Goal: Information Seeking & Learning: Find specific page/section

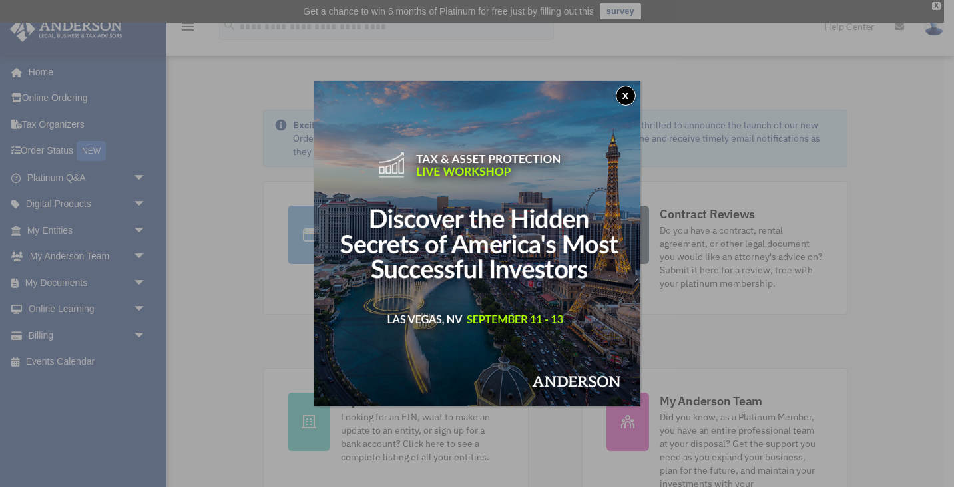
click at [625, 100] on button "x" at bounding box center [626, 96] width 20 height 20
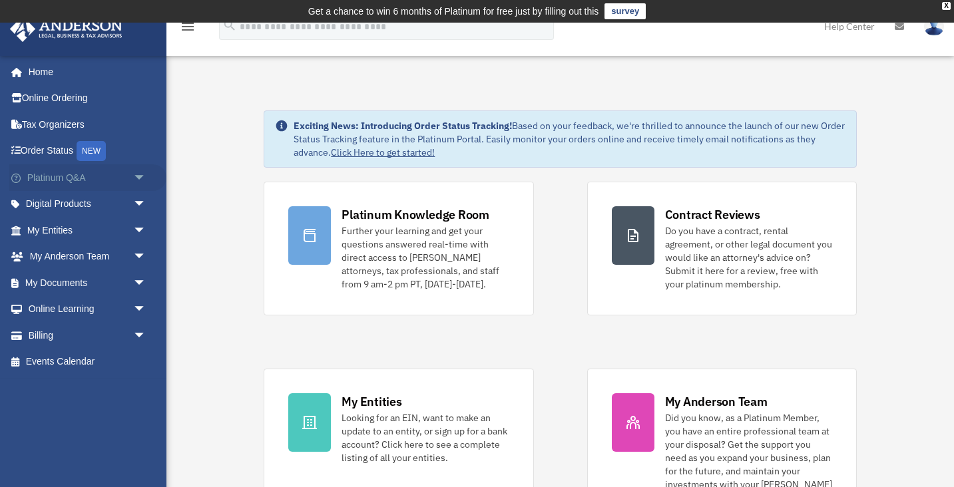
click at [147, 178] on span "arrow_drop_down" at bounding box center [146, 177] width 27 height 27
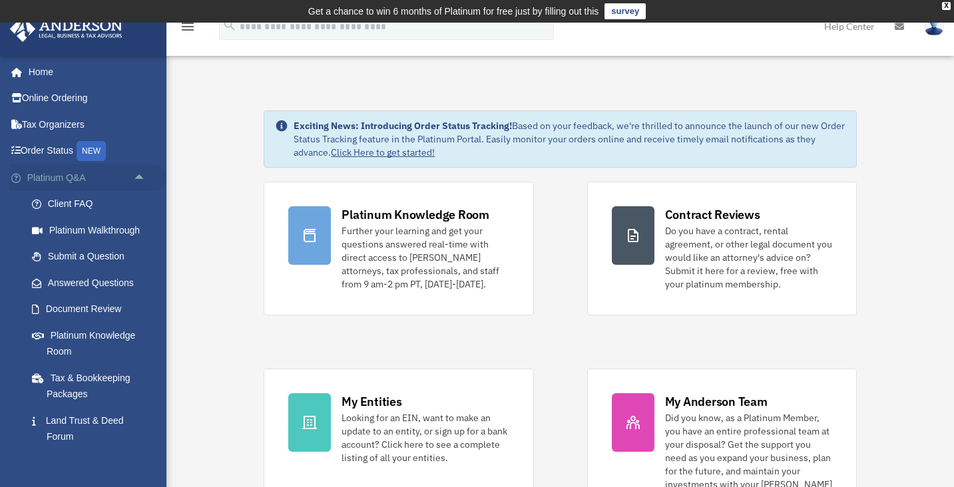
click at [147, 178] on span "arrow_drop_up" at bounding box center [146, 177] width 27 height 27
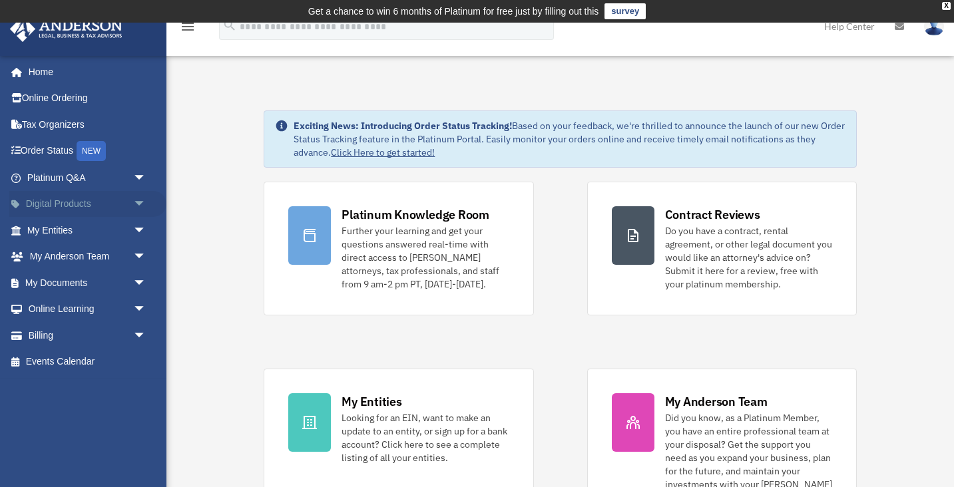
click at [140, 205] on span "arrow_drop_down" at bounding box center [146, 204] width 27 height 27
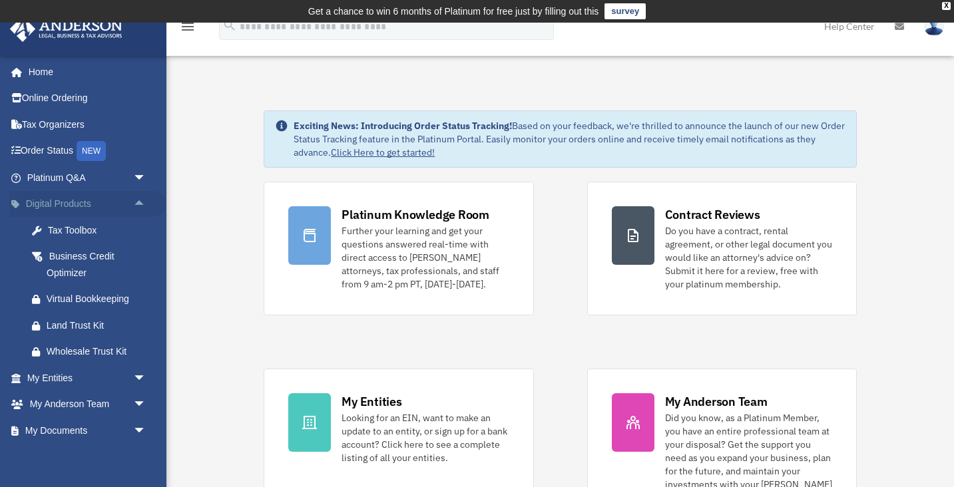
click at [140, 205] on span "arrow_drop_up" at bounding box center [146, 204] width 27 height 27
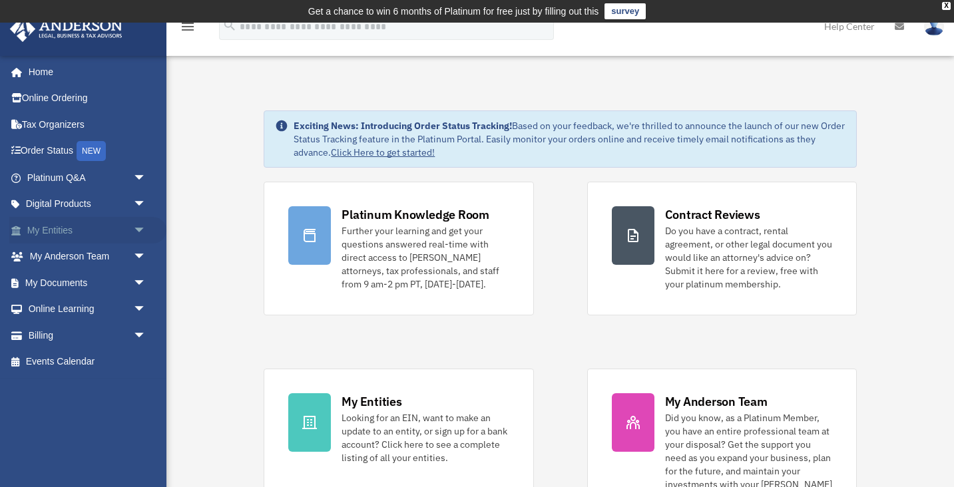
click at [111, 232] on link "My Entities arrow_drop_down" at bounding box center [87, 230] width 157 height 27
click at [144, 230] on span "arrow_drop_down" at bounding box center [146, 230] width 27 height 27
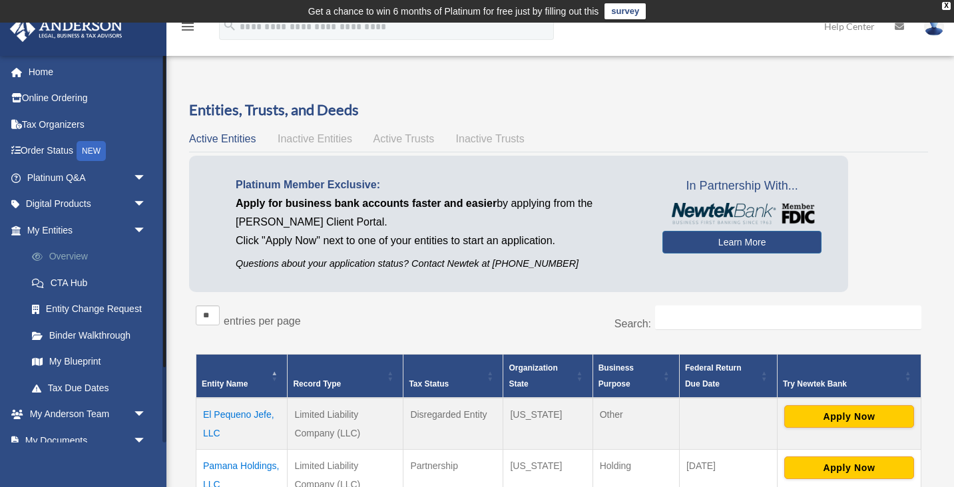
click at [76, 258] on link "Overview" at bounding box center [93, 257] width 148 height 27
click at [218, 312] on select "** ** ** ***" at bounding box center [208, 316] width 24 height 20
select select "***"
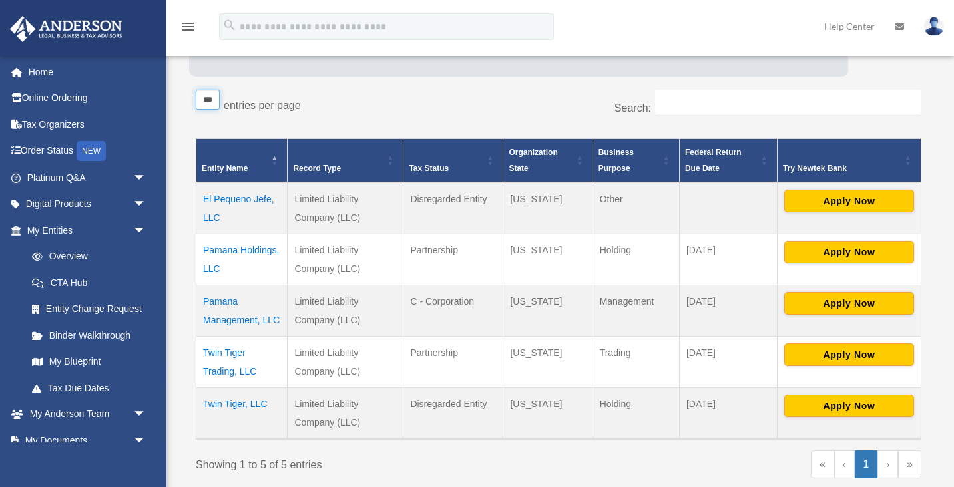
scroll to position [219, 0]
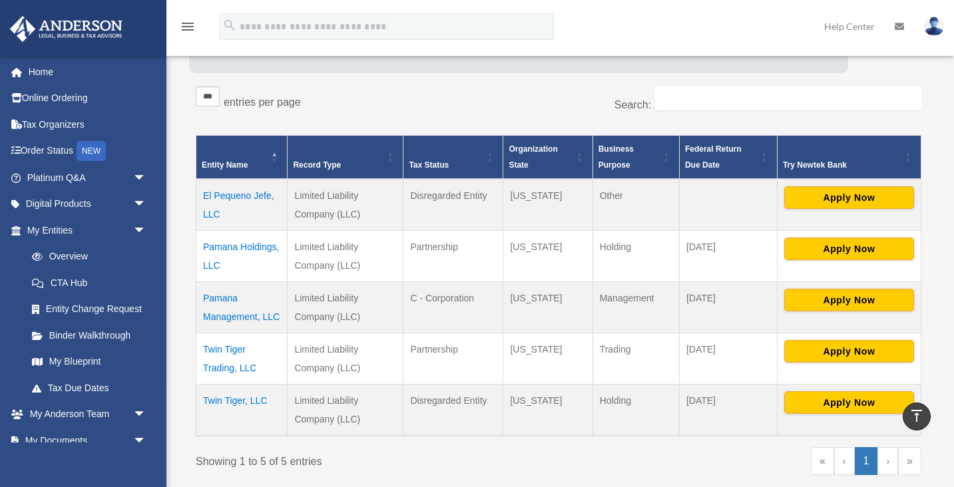
click at [327, 369] on td "Limited Liability Company (LLC)" at bounding box center [346, 358] width 116 height 51
click at [308, 366] on td "Limited Liability Company (LLC)" at bounding box center [346, 358] width 116 height 51
click at [332, 373] on td "Limited Liability Company (LLC)" at bounding box center [346, 358] width 116 height 51
click at [316, 371] on td "Limited Liability Company (LLC)" at bounding box center [346, 358] width 116 height 51
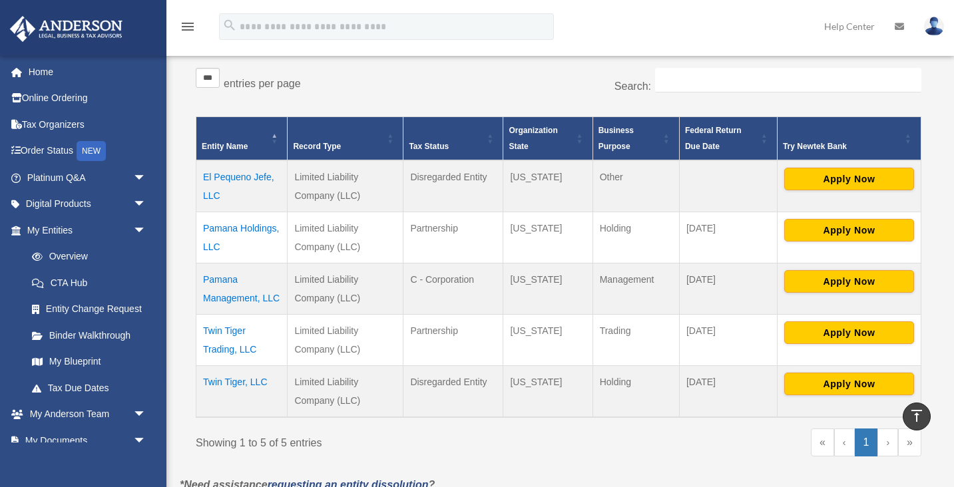
scroll to position [230, 0]
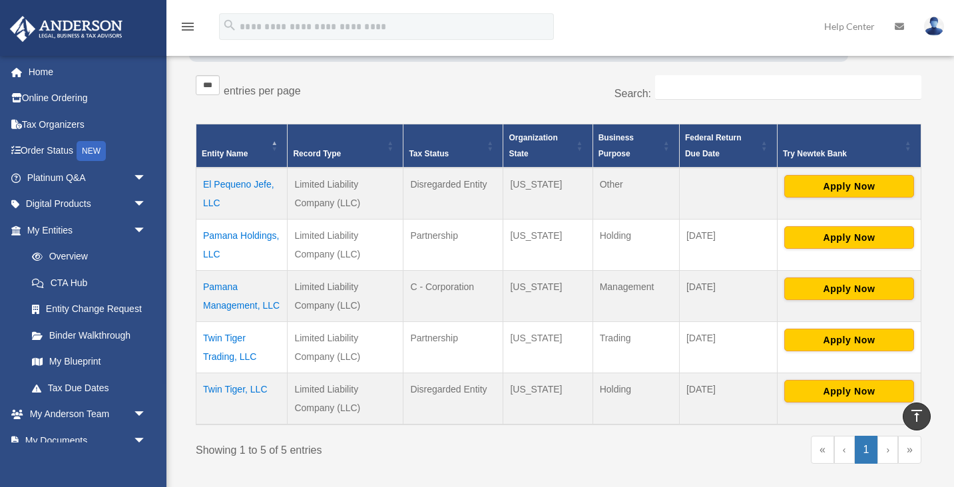
drag, startPoint x: 721, startPoint y: 291, endPoint x: 731, endPoint y: 268, distance: 24.7
click at [731, 268] on tbody "El Pequeno Jefe, LLC Limited Liability Company (LLC) Disregarded Entity New Yor…" at bounding box center [558, 296] width 725 height 257
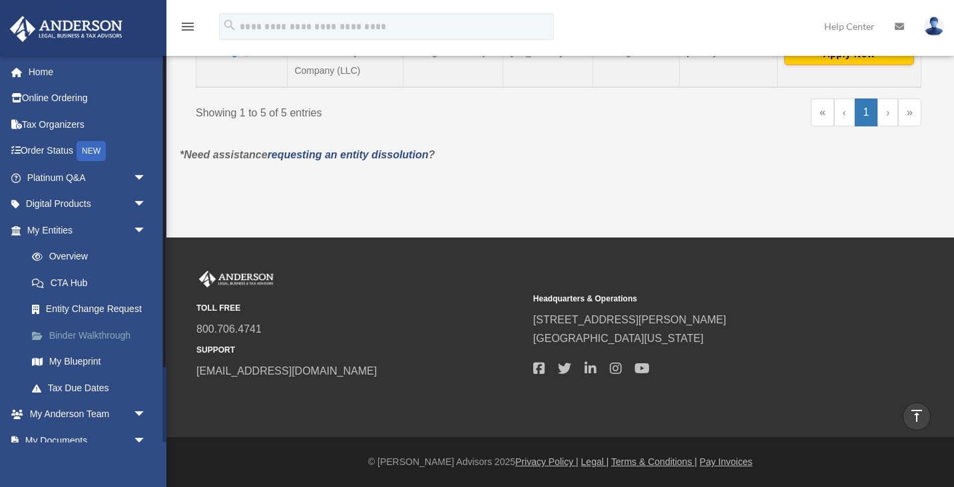
scroll to position [12, 0]
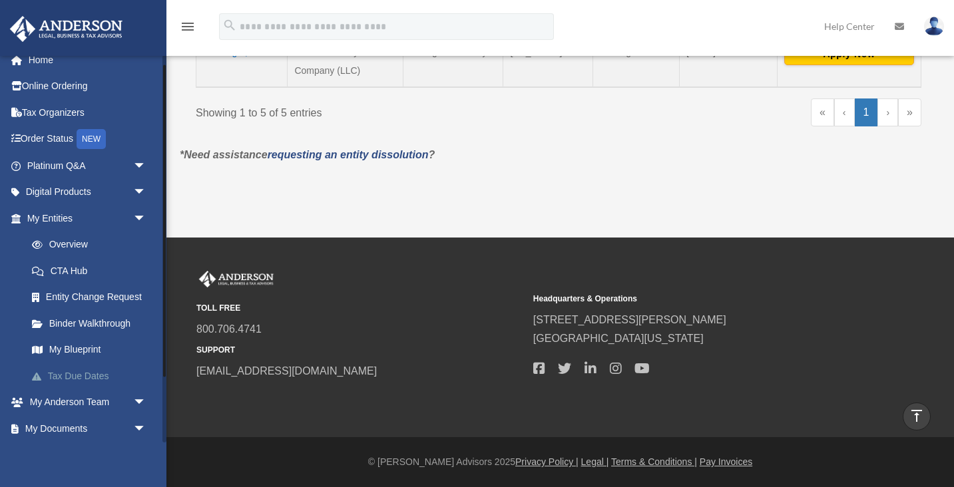
click at [83, 375] on link "Tax Due Dates" at bounding box center [93, 376] width 148 height 27
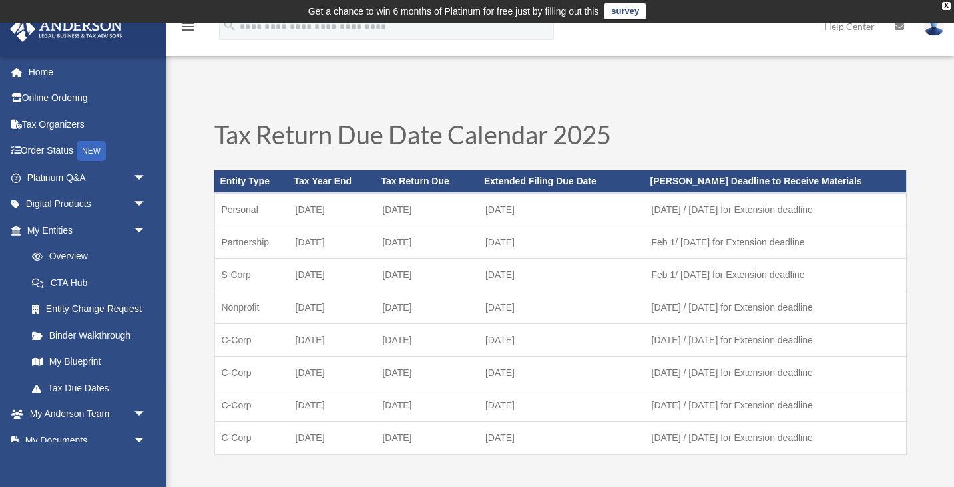
scroll to position [79, 0]
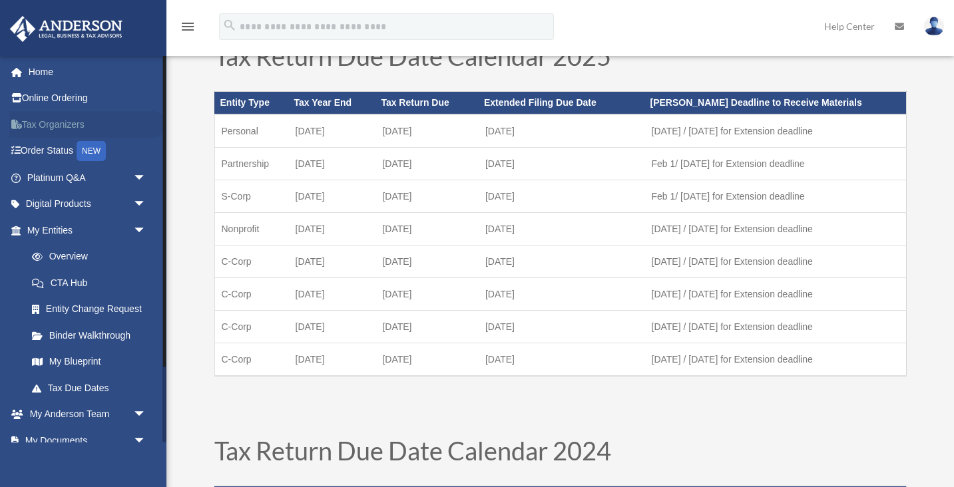
click at [46, 128] on link "Tax Organizers" at bounding box center [87, 124] width 157 height 27
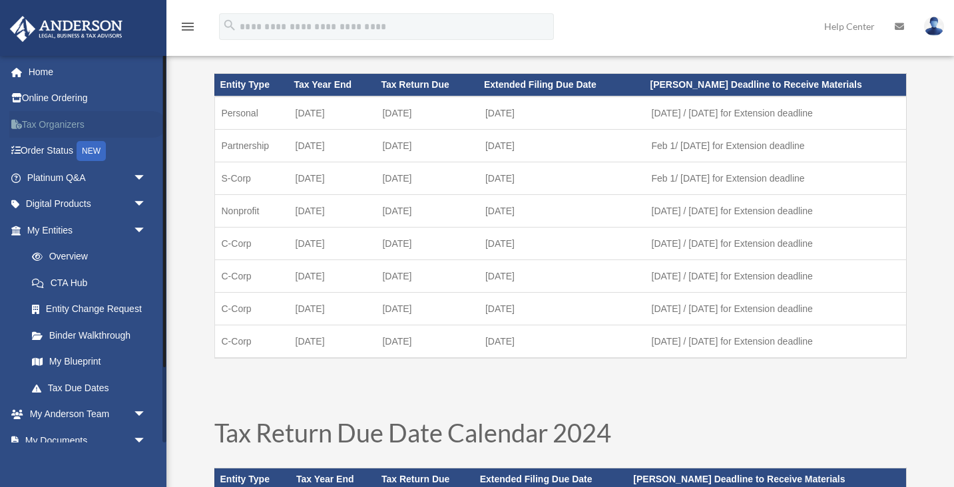
click at [43, 122] on link "Tax Organizers" at bounding box center [87, 124] width 157 height 27
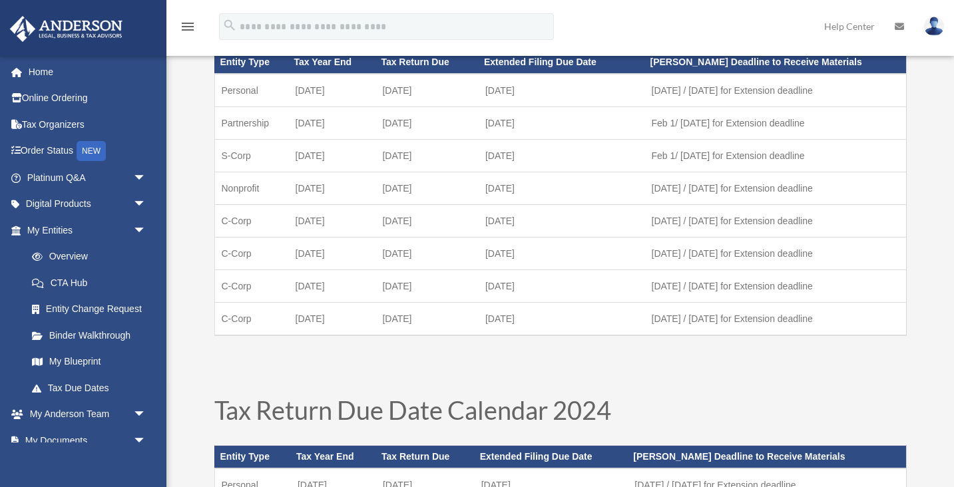
scroll to position [119, 0]
click at [42, 68] on link "Home" at bounding box center [87, 72] width 157 height 27
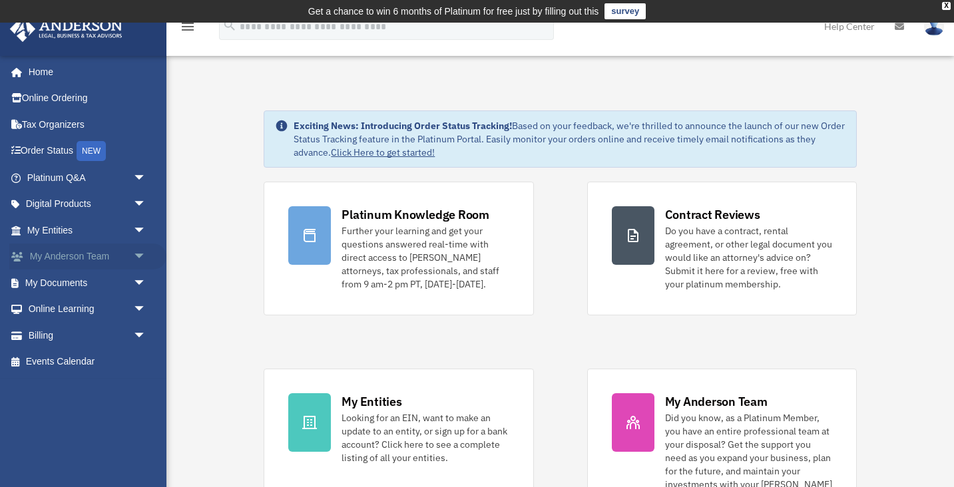
click at [139, 249] on span "arrow_drop_down" at bounding box center [146, 257] width 27 height 27
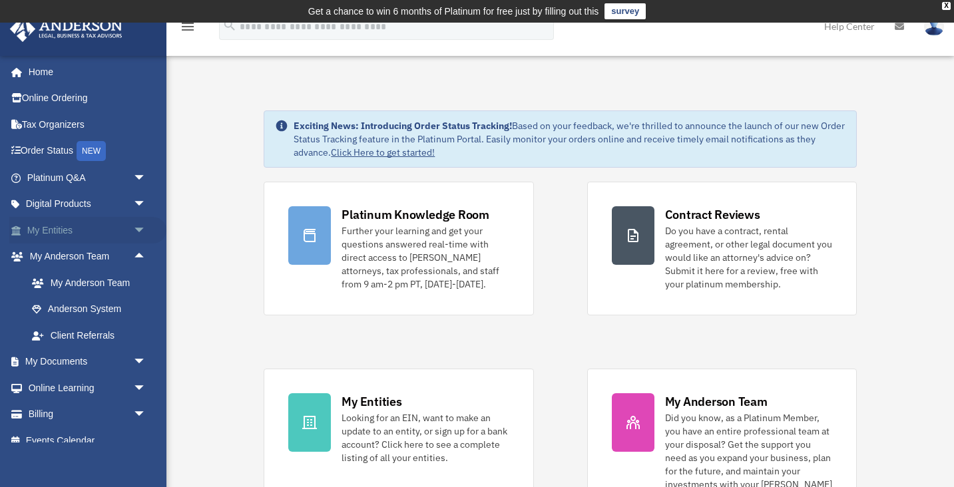
click at [139, 235] on span "arrow_drop_down" at bounding box center [146, 230] width 27 height 27
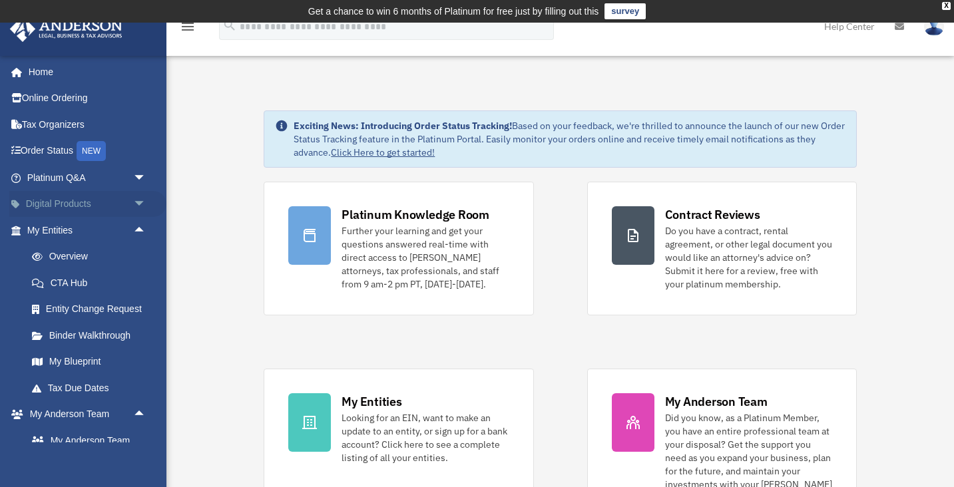
click at [139, 206] on span "arrow_drop_down" at bounding box center [146, 204] width 27 height 27
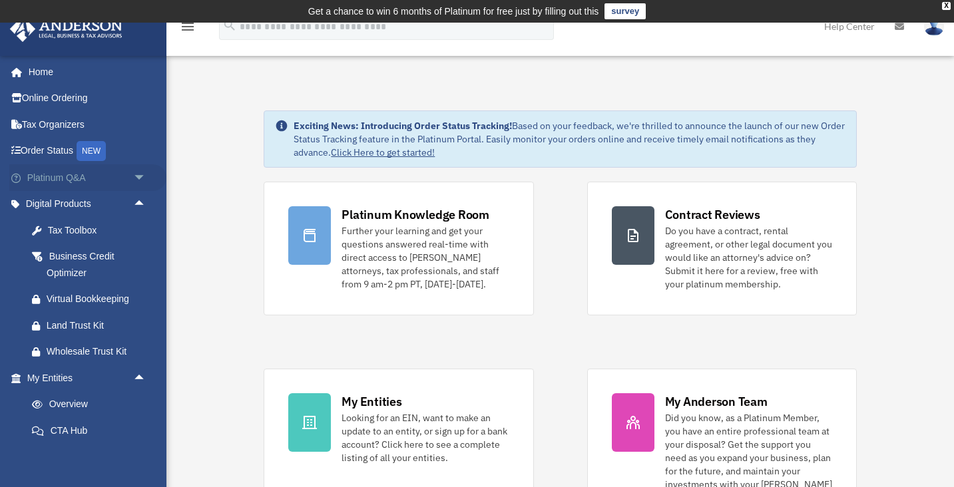
click at [138, 184] on span "arrow_drop_down" at bounding box center [146, 177] width 27 height 27
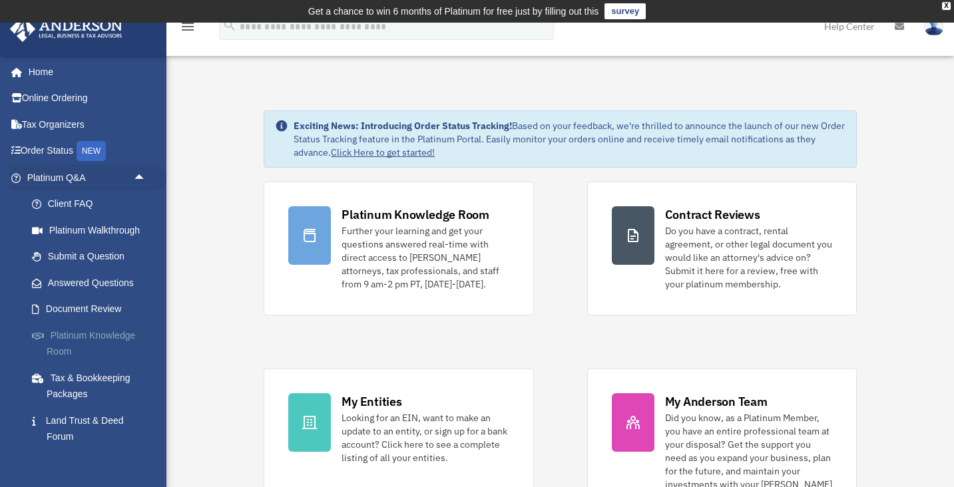
click at [72, 335] on link "Platinum Knowledge Room" at bounding box center [93, 343] width 148 height 43
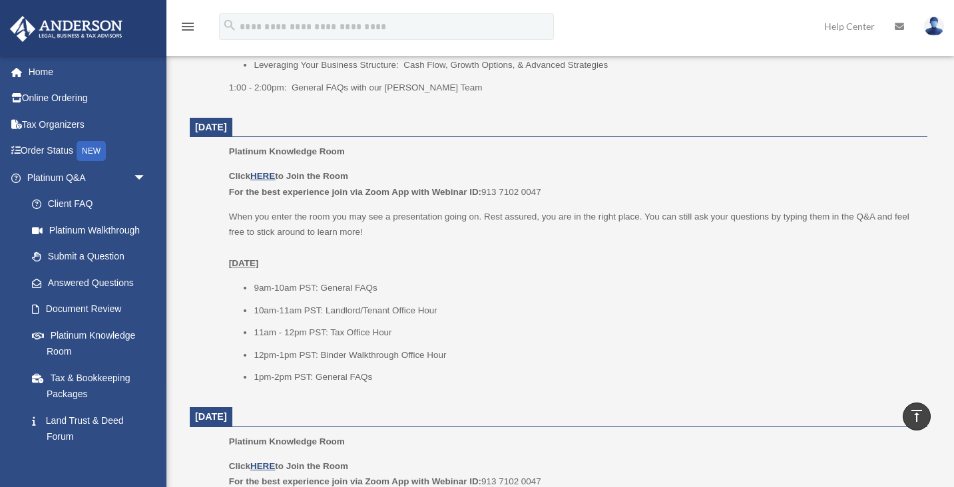
scroll to position [824, 0]
click at [431, 327] on li "11am - 12pm PST: Tax Office Hour" at bounding box center [586, 331] width 664 height 16
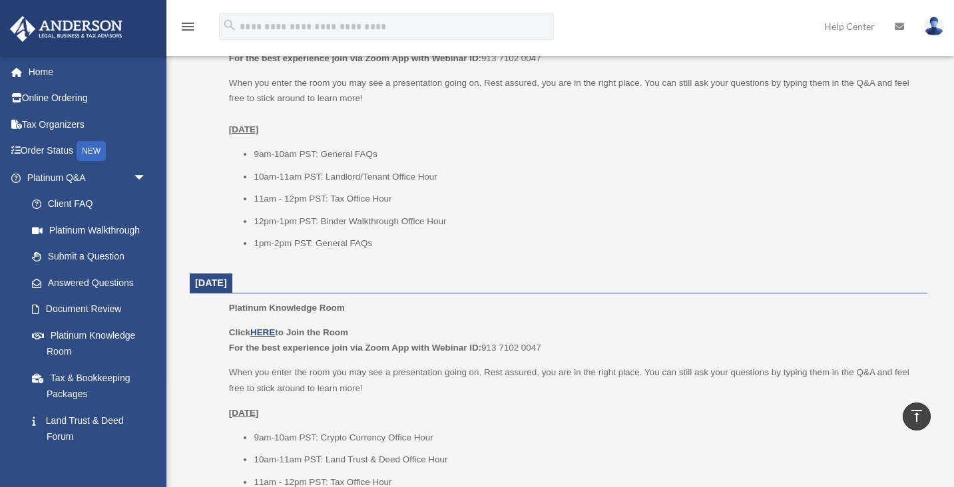
scroll to position [970, 0]
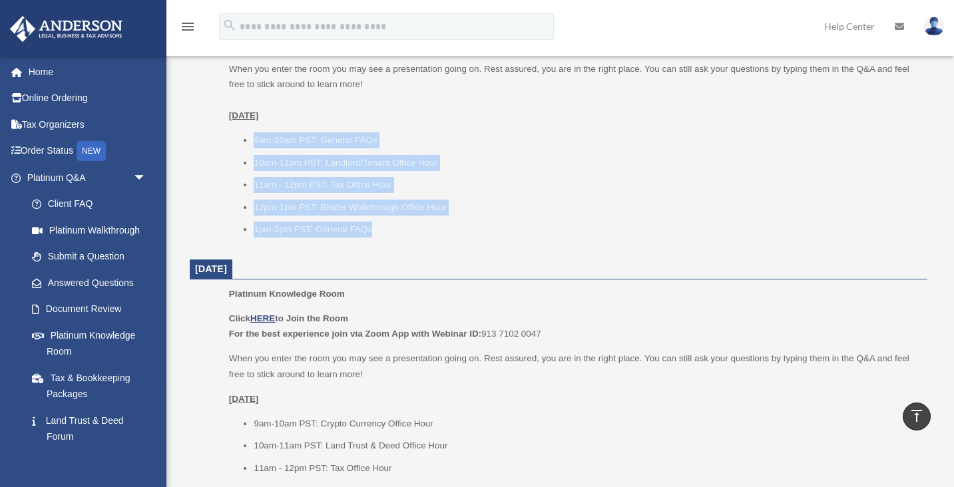
drag, startPoint x: 254, startPoint y: 140, endPoint x: 399, endPoint y: 234, distance: 172.8
click at [399, 234] on ul "9am-10am PST: General FAQs 10am-11am PST: Landlord/Tenant Office Hour 11am - 12…" at bounding box center [573, 184] width 689 height 105
click at [399, 234] on li "1pm-2pm PST: General FAQs" at bounding box center [586, 230] width 664 height 16
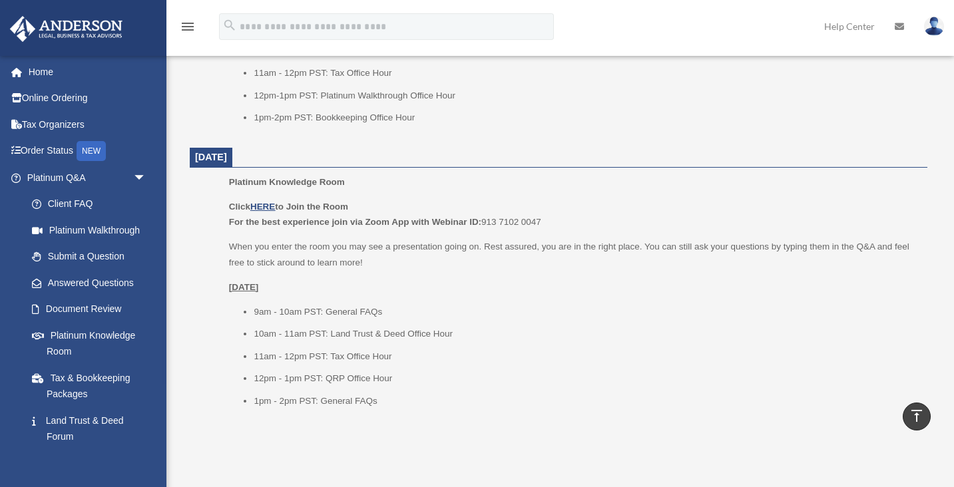
scroll to position [1649, 0]
